Goal: Information Seeking & Learning: Find specific fact

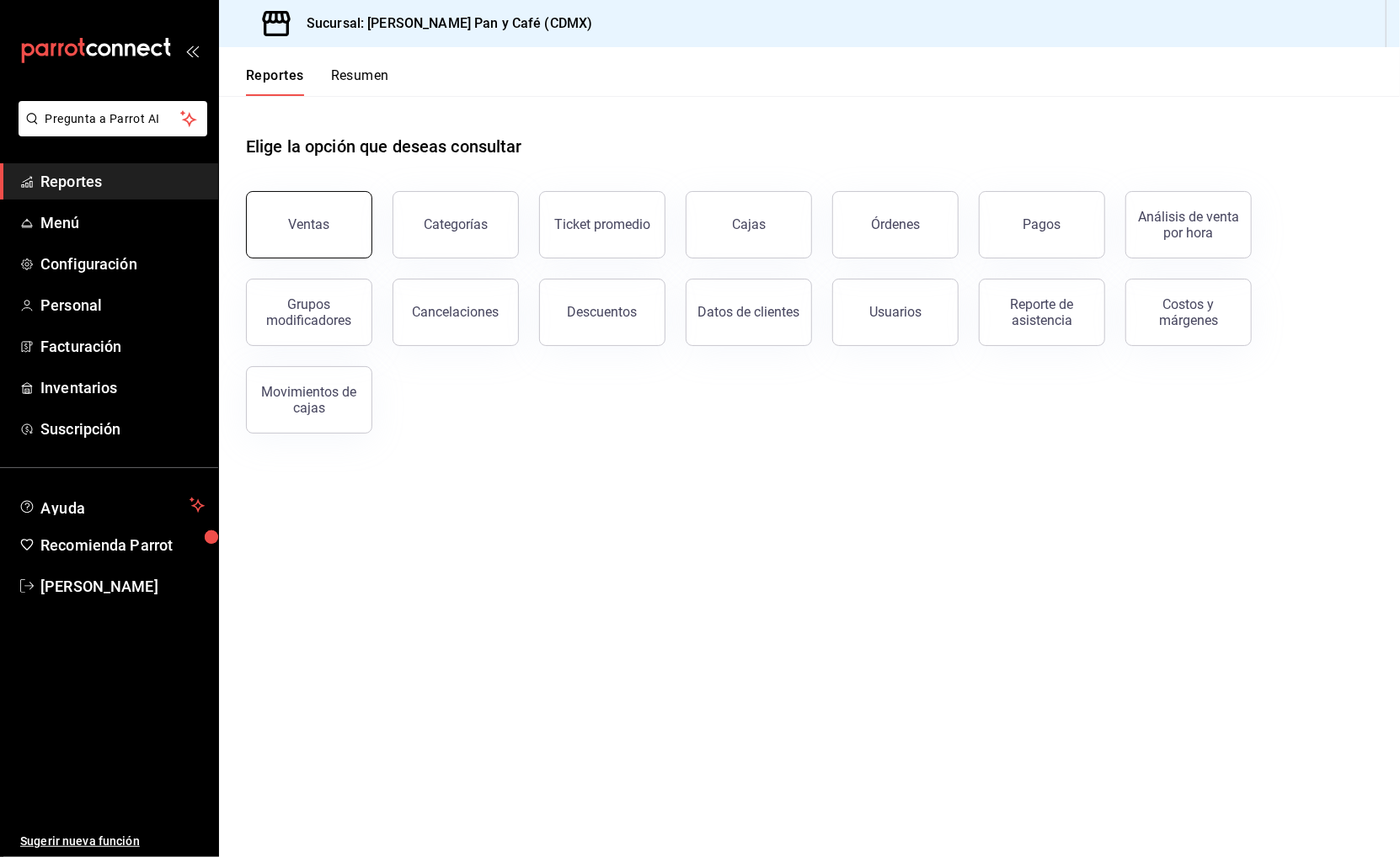
click at [310, 209] on button "Ventas" at bounding box center [309, 225] width 127 height 68
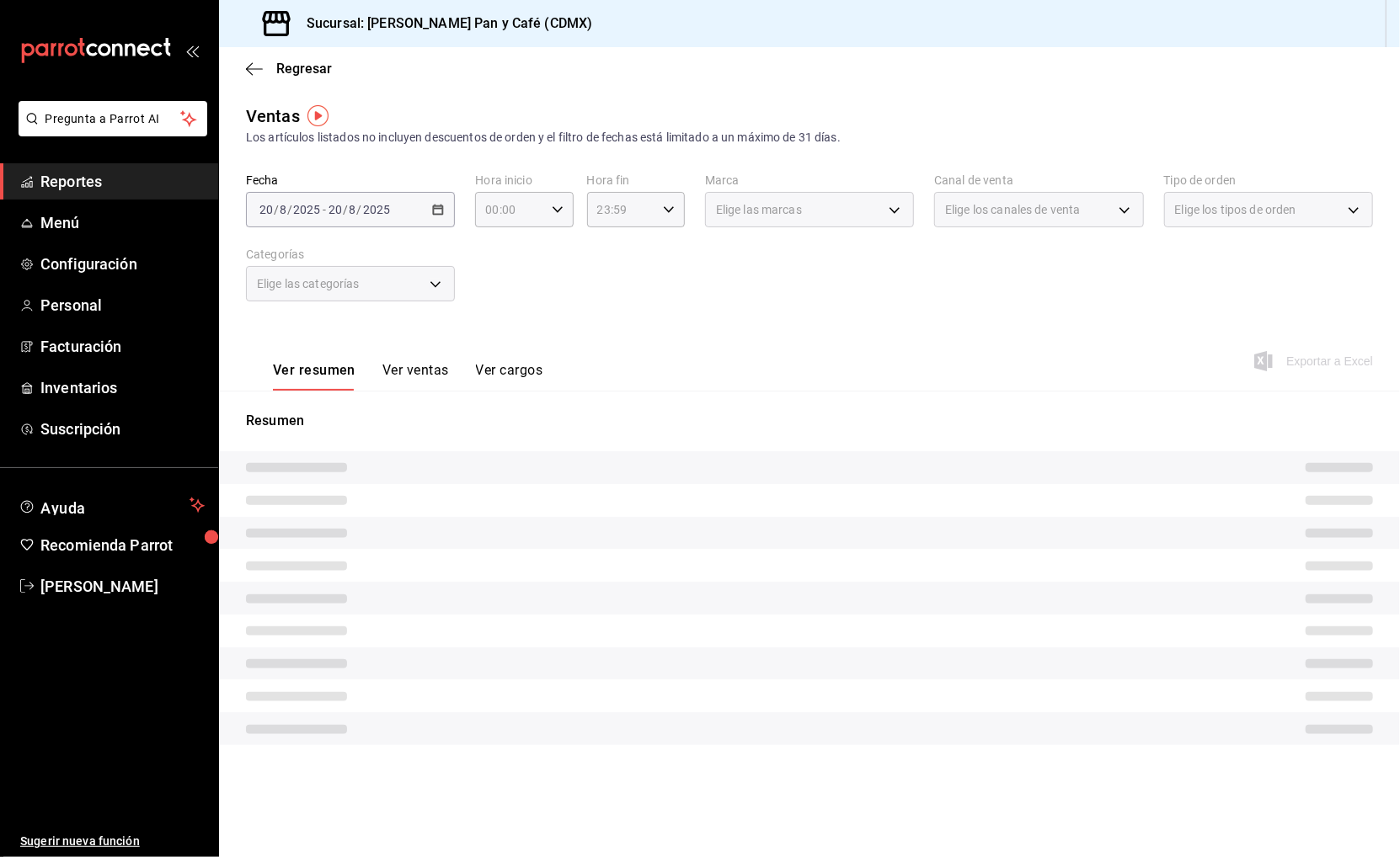
click at [430, 215] on div "[DATE] [DATE] - [DATE] [DATE]" at bounding box center [350, 209] width 209 height 36
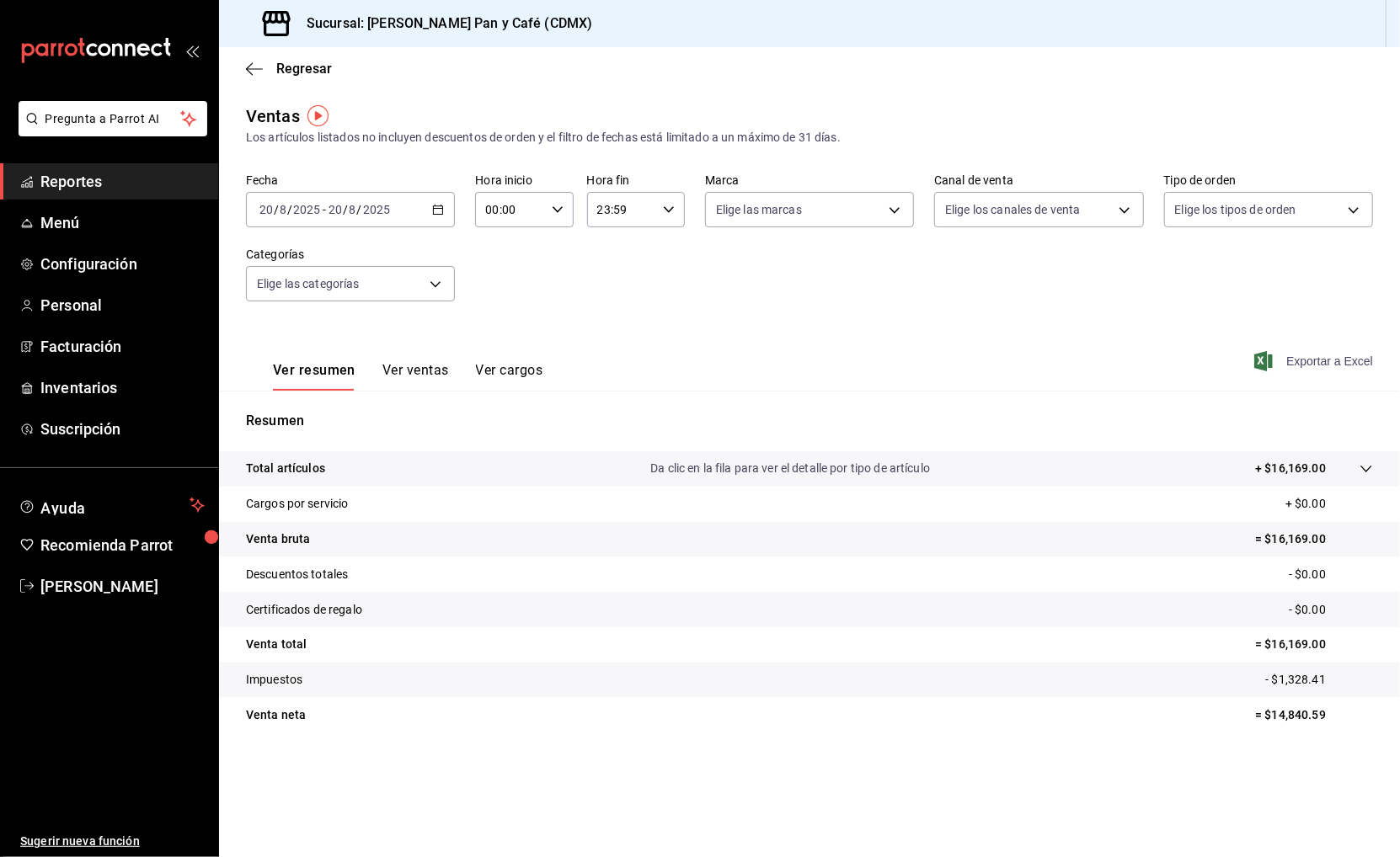
click at [1307, 351] on span "Exportar a Excel" at bounding box center [1315, 361] width 115 height 20
click at [311, 69] on span "Regresar" at bounding box center [304, 69] width 55 height 16
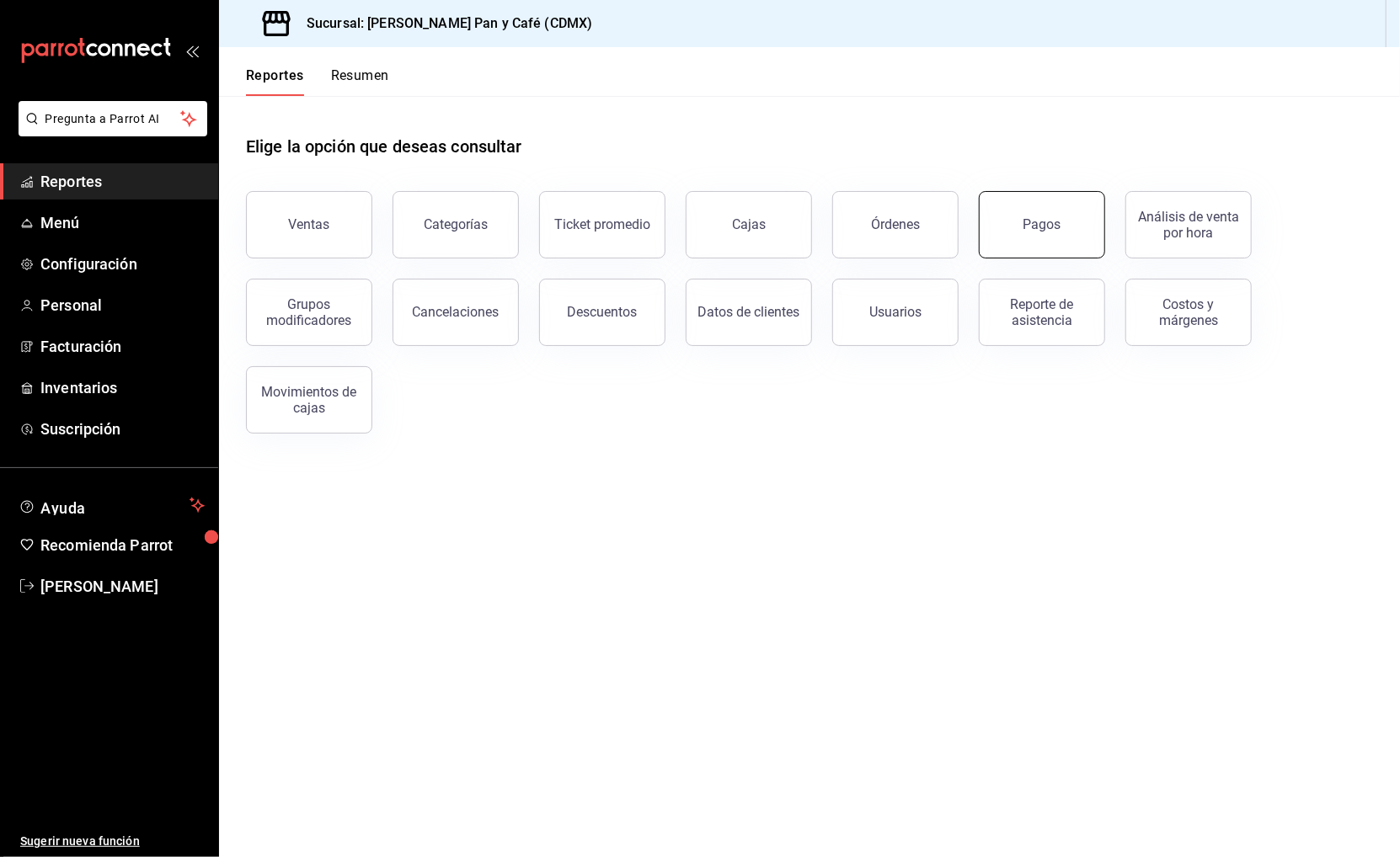
click at [1042, 212] on button "Pagos" at bounding box center [1042, 225] width 127 height 68
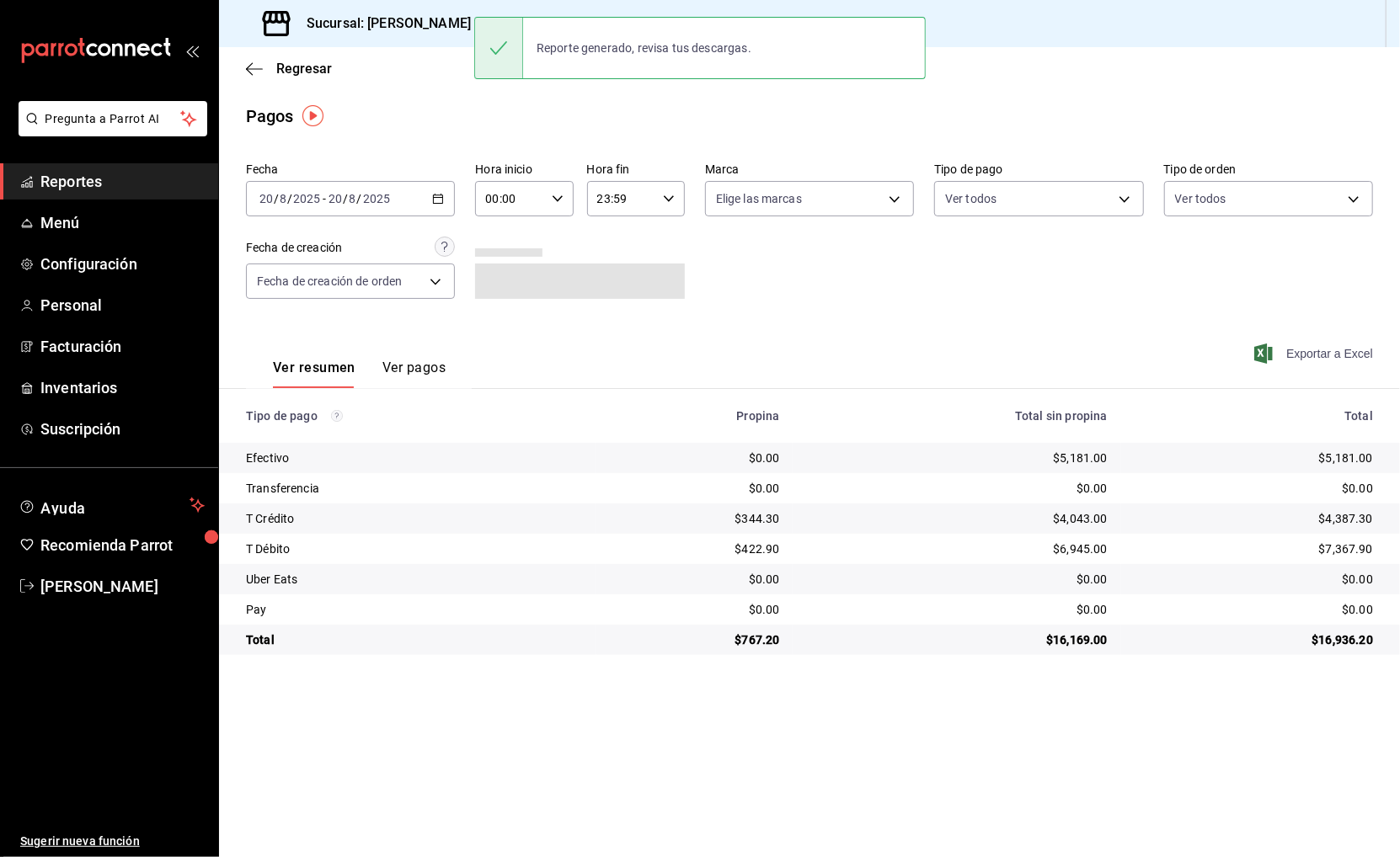
click at [1327, 343] on span "Exportar a Excel" at bounding box center [1315, 353] width 115 height 20
click at [1337, 451] on div "$5,181.00" at bounding box center [1254, 458] width 238 height 16
copy div "5,181.00"
click at [755, 511] on div "$344.30" at bounding box center [695, 518] width 170 height 16
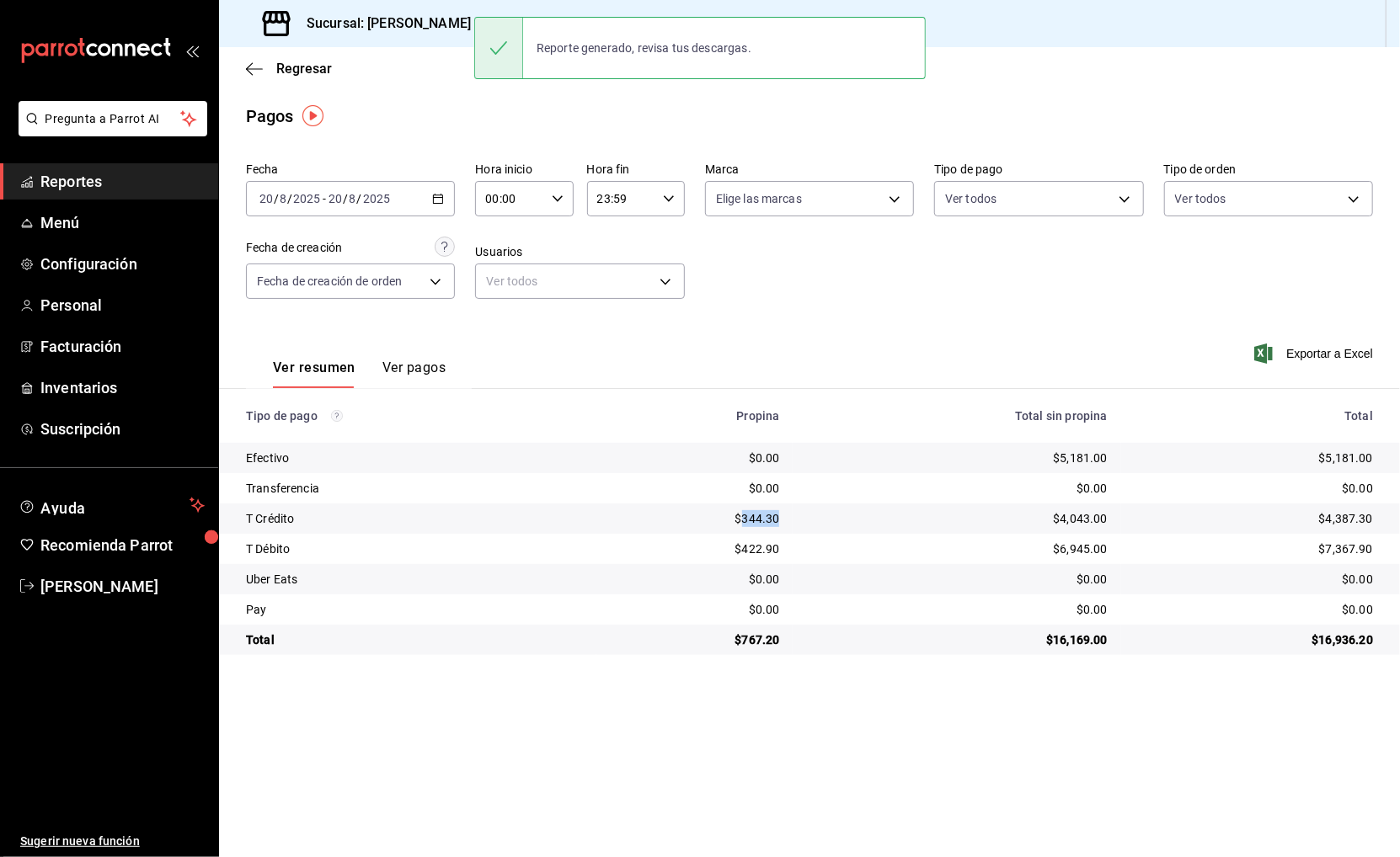
click at [755, 511] on div "$344.30" at bounding box center [695, 518] width 170 height 16
copy div "344.30"
